Goal: Information Seeking & Learning: Learn about a topic

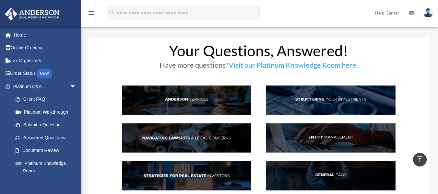
scroll to position [349, 0]
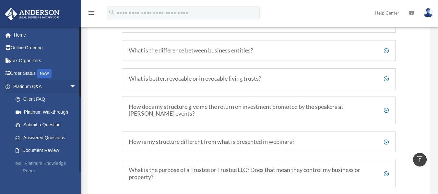
click at [67, 163] on link "Platinum Knowledge Room" at bounding box center [47, 167] width 77 height 21
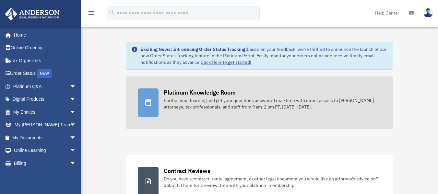
click at [183, 93] on div "Platinum Knowledge Room" at bounding box center [200, 93] width 72 height 8
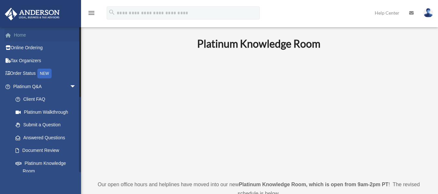
click at [16, 33] on link "Home" at bounding box center [45, 35] width 81 height 13
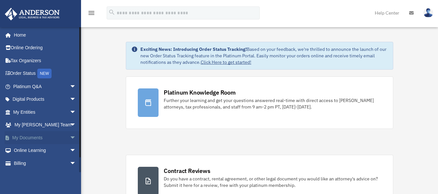
click at [40, 138] on link "My Documents arrow_drop_down" at bounding box center [45, 137] width 81 height 13
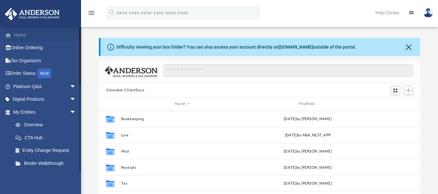
click at [18, 34] on link "Home" at bounding box center [45, 35] width 81 height 13
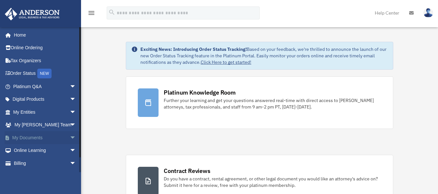
click at [70, 137] on span "arrow_drop_down" at bounding box center [76, 137] width 13 height 13
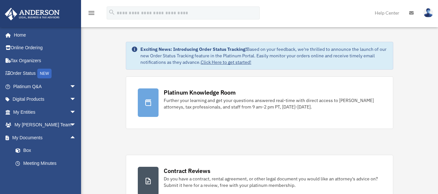
drag, startPoint x: 81, startPoint y: 155, endPoint x: 81, endPoint y: 195, distance: 39.9
click at [30, 150] on link "Box" at bounding box center [47, 150] width 77 height 13
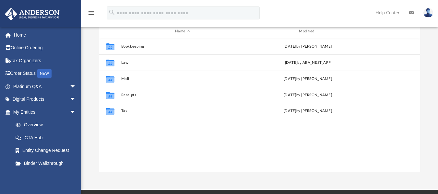
scroll to position [71, 0]
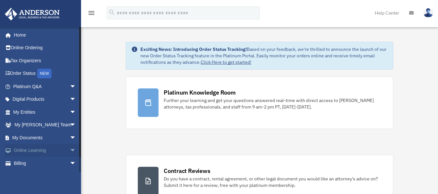
click at [70, 150] on span "arrow_drop_down" at bounding box center [76, 150] width 13 height 13
click at [31, 164] on link "Courses" at bounding box center [47, 163] width 77 height 13
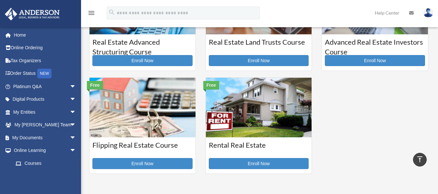
scroll to position [164, 0]
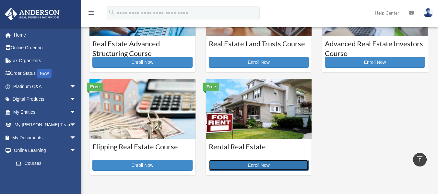
click at [251, 166] on link "Enroll Now" at bounding box center [259, 165] width 100 height 11
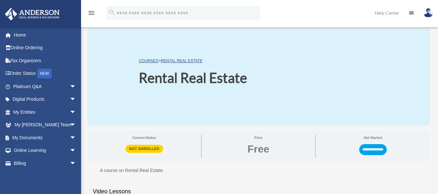
click at [151, 60] on link "COURSES" at bounding box center [148, 61] width 19 height 5
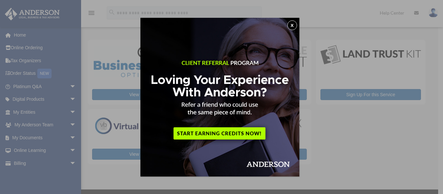
click at [294, 27] on button "x" at bounding box center [292, 25] width 10 height 10
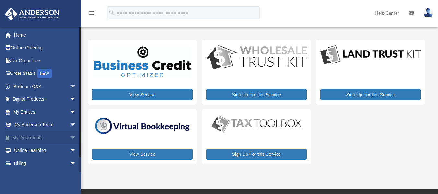
click at [70, 136] on span "arrow_drop_down" at bounding box center [76, 137] width 13 height 13
click at [25, 151] on link "Box" at bounding box center [47, 150] width 77 height 13
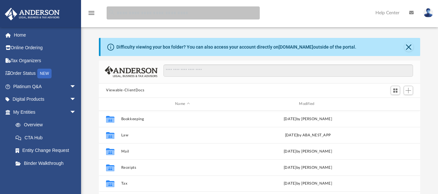
click at [129, 14] on input "search" at bounding box center [183, 12] width 153 height 13
type input "*******"
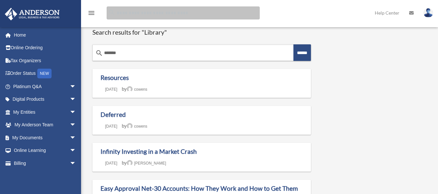
click at [116, 13] on input "Search for:" at bounding box center [183, 12] width 153 height 13
type input "**********"
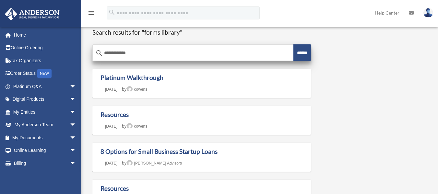
click at [305, 53] on input "******" at bounding box center [302, 52] width 18 height 17
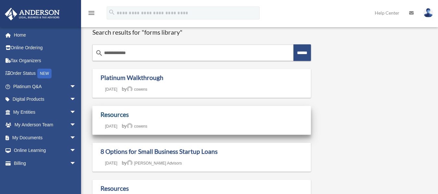
click at [113, 114] on link "Resources" at bounding box center [115, 114] width 28 height 7
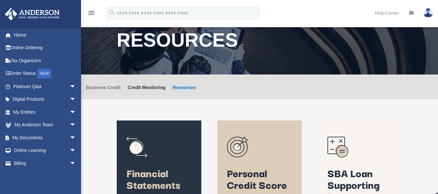
click at [113, 88] on link "Business Credit" at bounding box center [103, 92] width 35 height 14
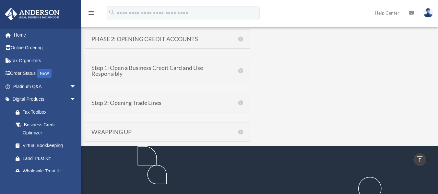
scroll to position [640, 0]
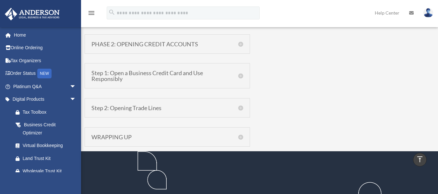
click at [145, 108] on h5 "Step 2: Opening Trade Lines" at bounding box center [167, 108] width 152 height 6
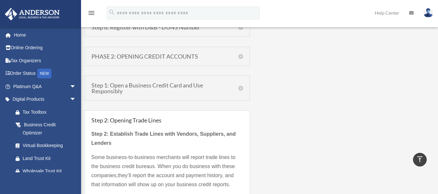
scroll to position [622, 0]
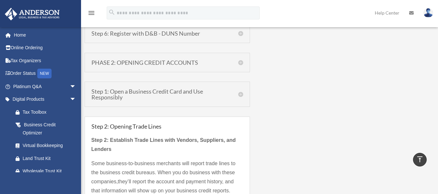
click at [177, 92] on h5 "Step 1: Open a Business Credit Card and Use Responsibly" at bounding box center [167, 95] width 152 height 12
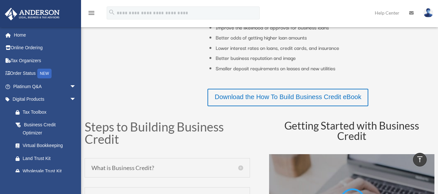
scroll to position [66, 0]
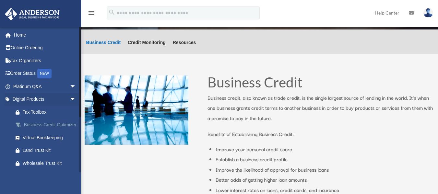
click at [33, 126] on div "Business Credit Optimizer" at bounding box center [50, 125] width 55 height 8
